Goal: Information Seeking & Learning: Learn about a topic

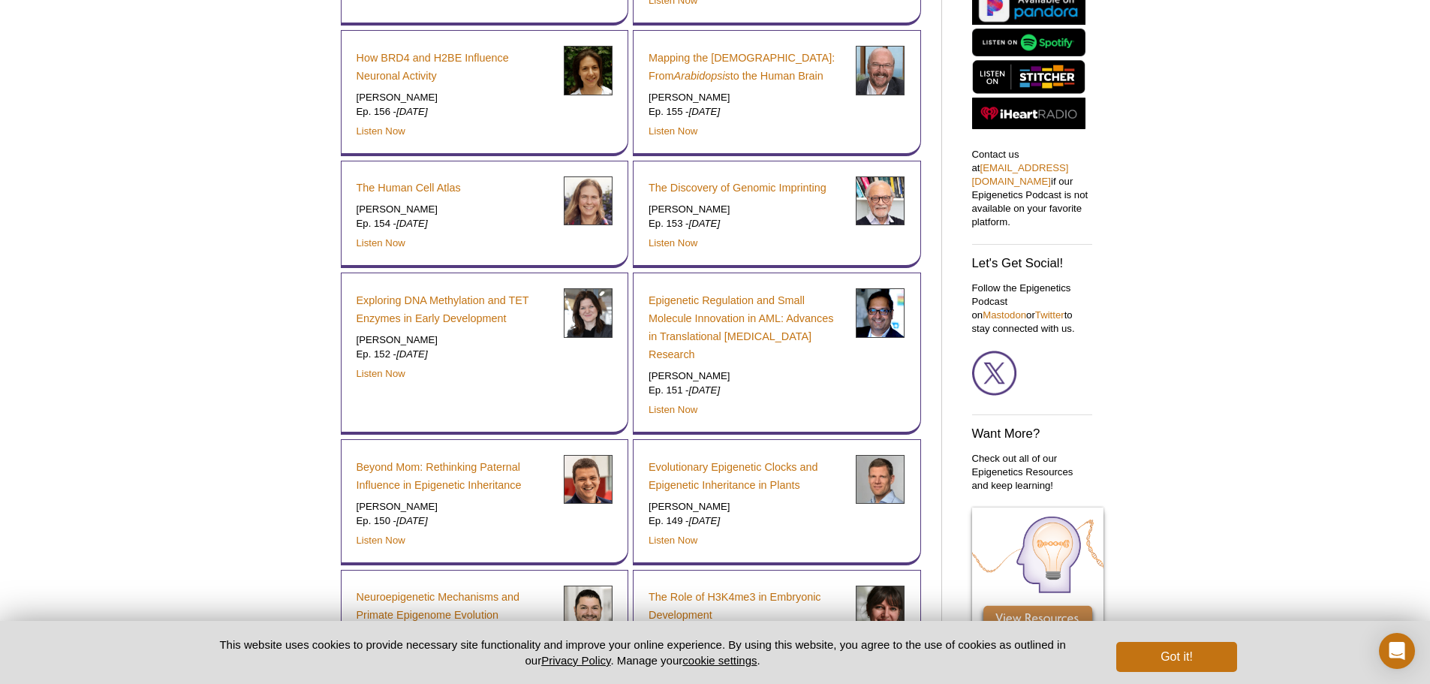
scroll to position [581, 0]
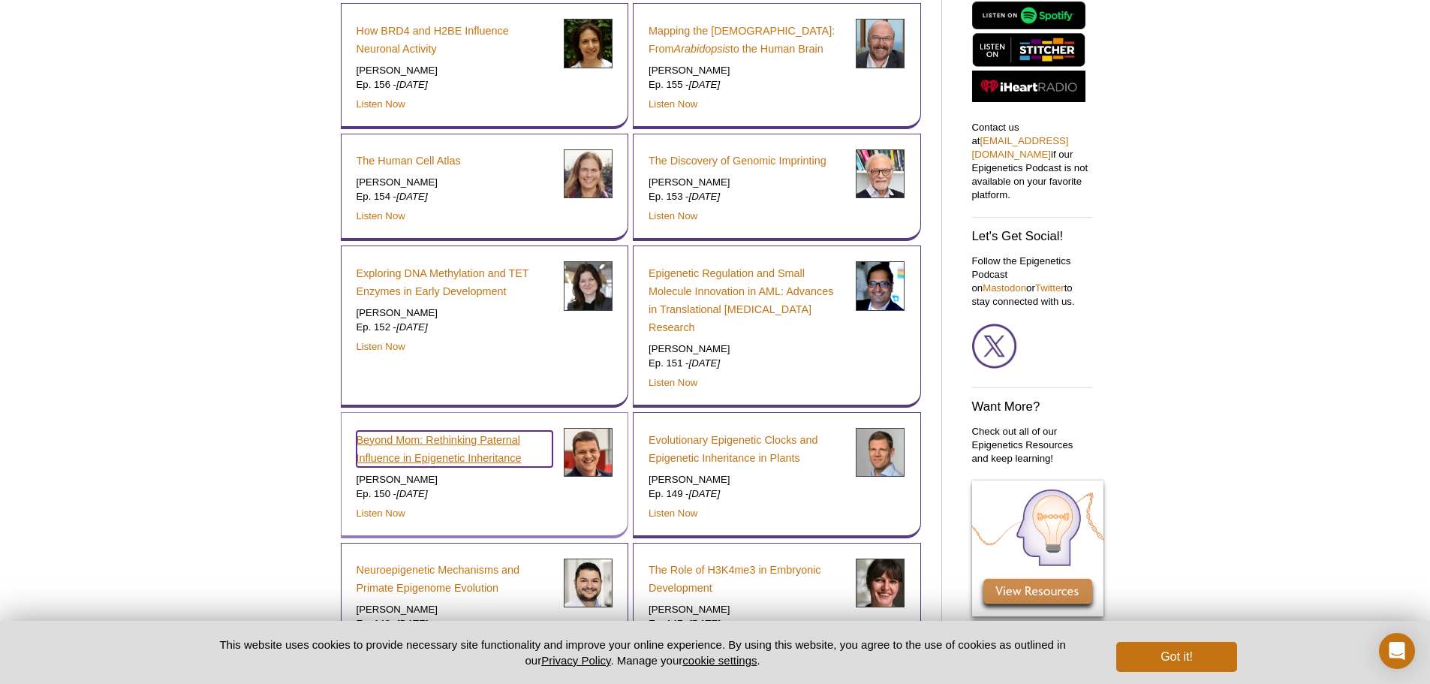
click at [393, 431] on link "Beyond Mom: Rethinking Paternal Influence in Epigenetic Inheritance" at bounding box center [455, 449] width 196 height 36
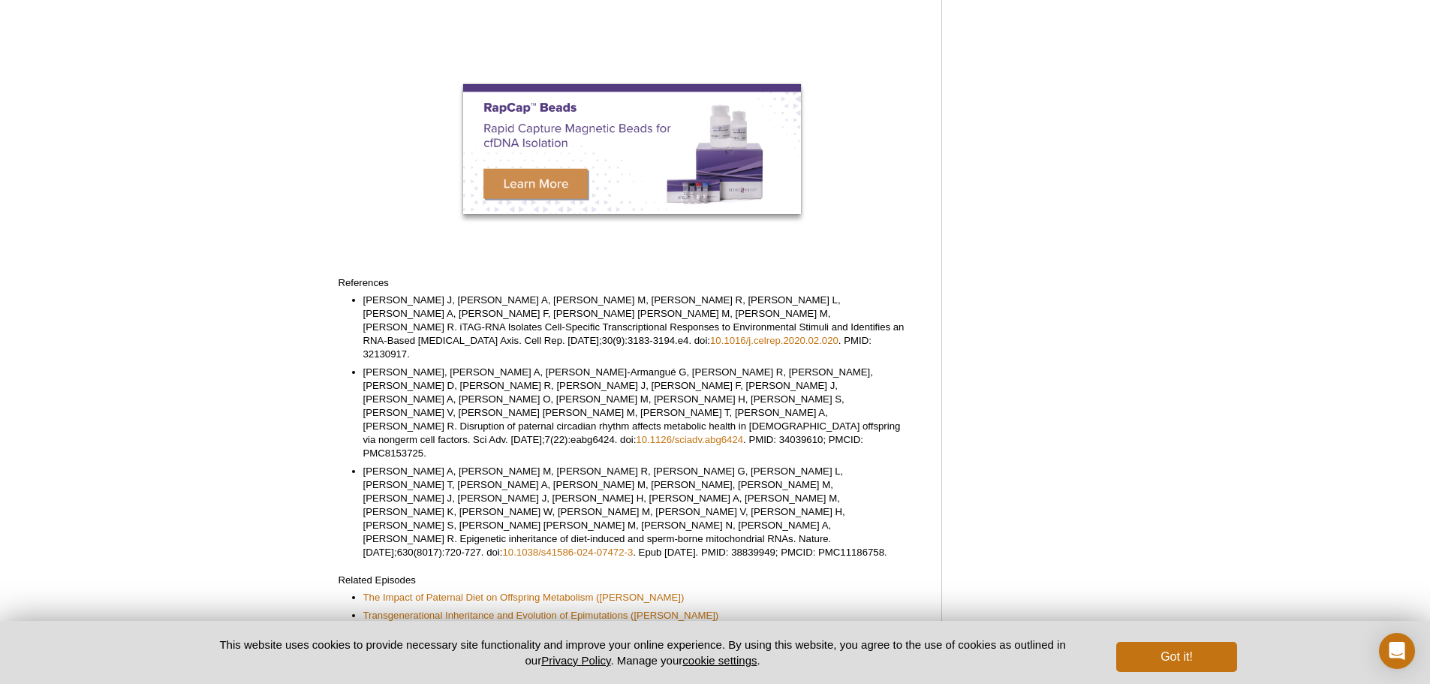
scroll to position [676, 0]
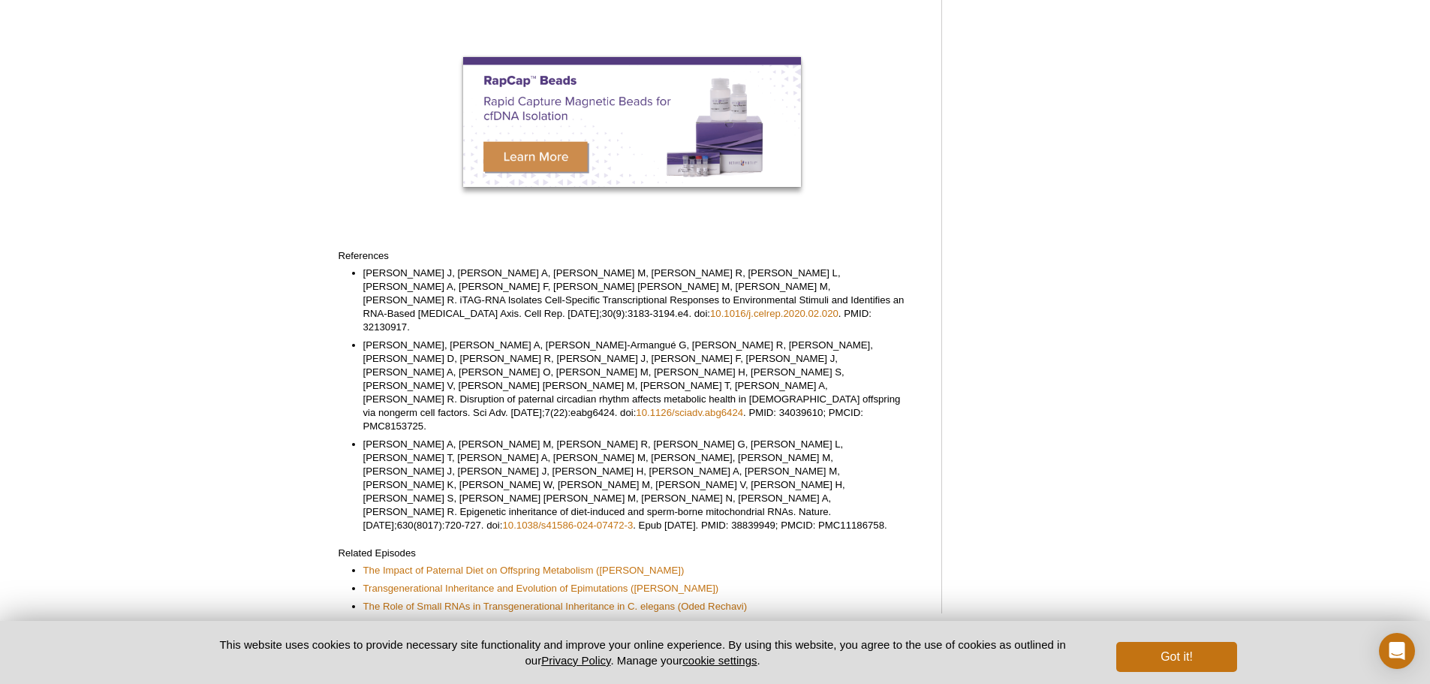
click at [364, 286] on li "Darr J, Tomar A, Lassi M, Gerlini R, Berti L, Hering A, Scheid F, Hrabě de Ange…" at bounding box center [637, 301] width 549 height 68
drag, startPoint x: 339, startPoint y: 269, endPoint x: 585, endPoint y: 444, distance: 302.1
click at [585, 444] on div "<< Back to Podcasts Beyond Mom: Rethinking Paternal Influence in Epigenetic Inh…" at bounding box center [633, 38] width 588 height 1150
copy div "References Darr J, Tomar A, Lassi M, Gerlini R, Berti L, Hering A, Scheid F, Hr…"
